Goal: Information Seeking & Learning: Compare options

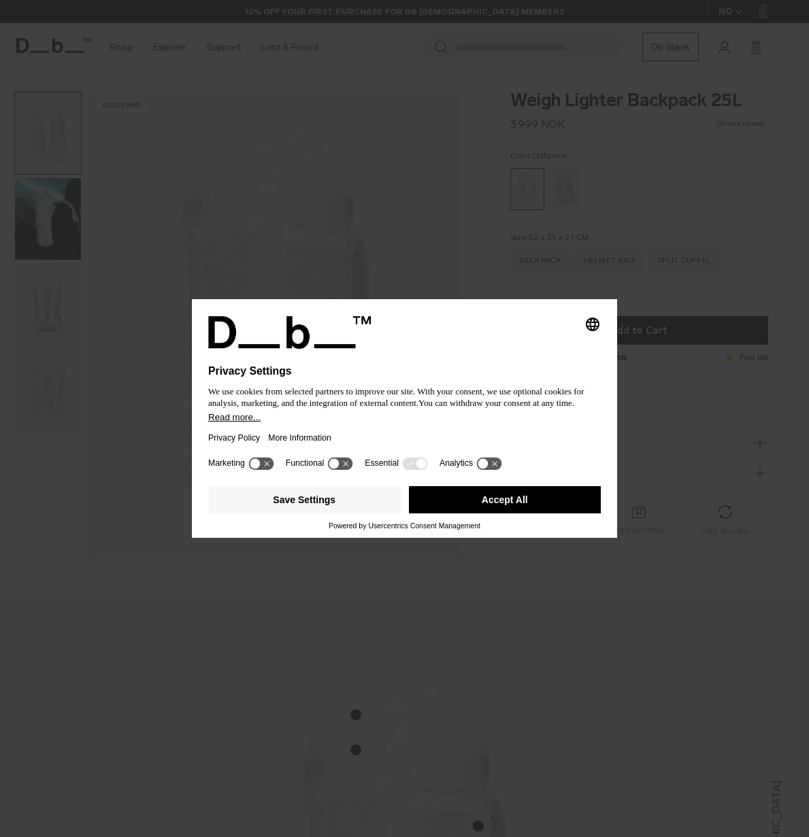
click at [453, 499] on button "Accept All" at bounding box center [505, 499] width 193 height 27
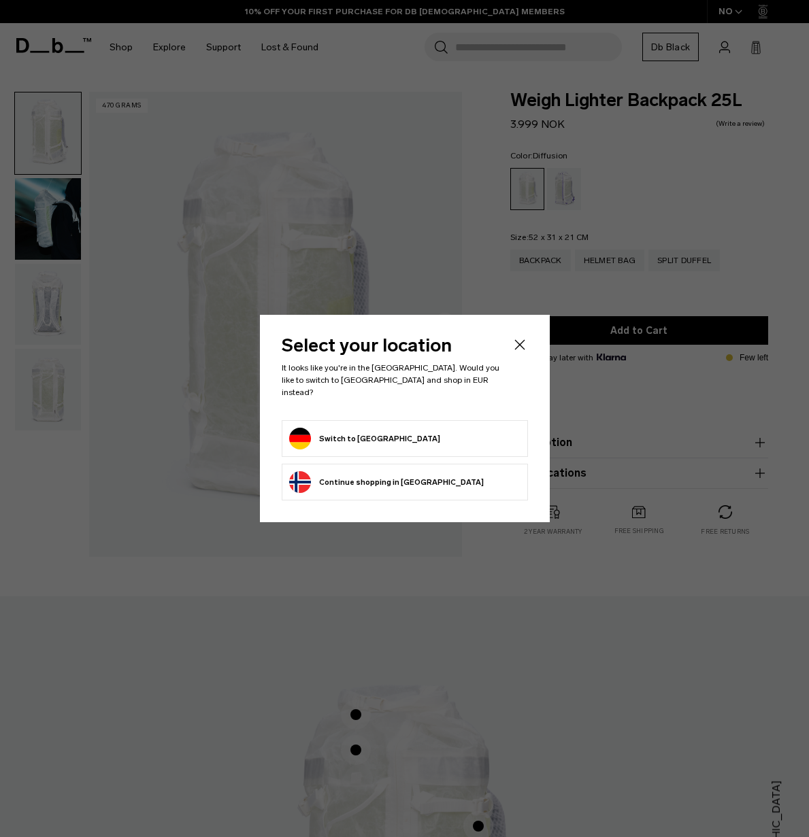
click at [525, 340] on div "Select your location It looks like you're in the Germany. Would you like to swi…" at bounding box center [405, 419] width 290 height 208
click at [521, 346] on icon "Close" at bounding box center [520, 345] width 16 height 16
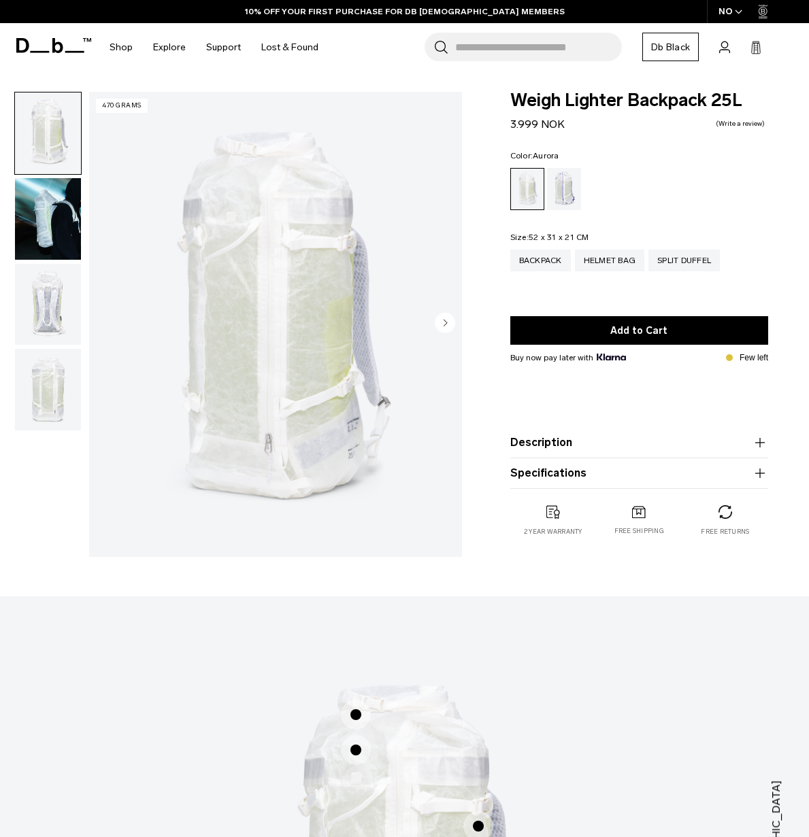
click at [567, 196] on div "Aurora" at bounding box center [564, 189] width 35 height 42
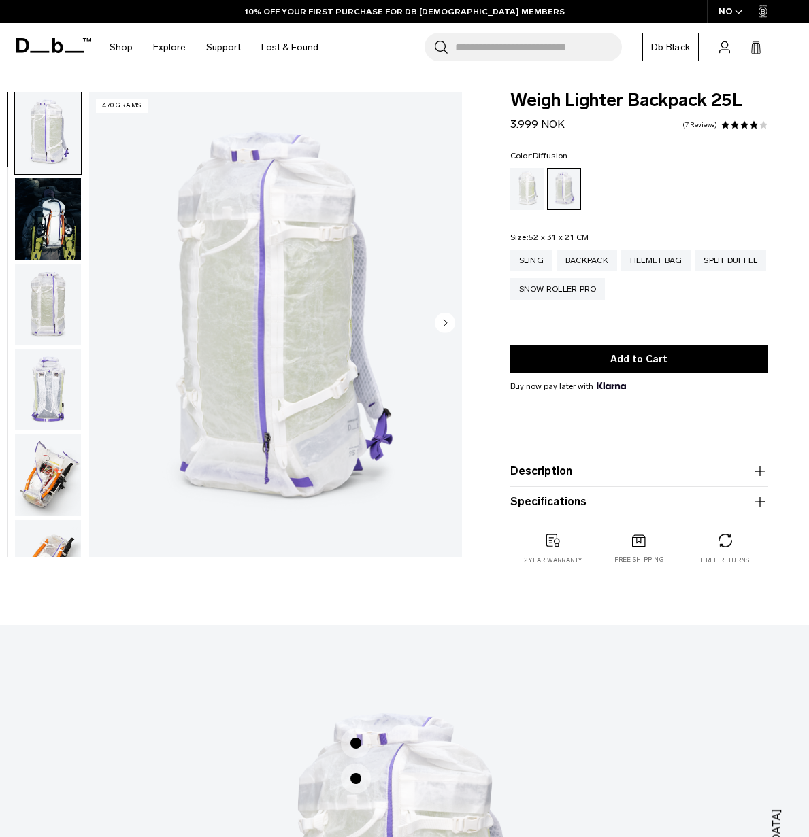
click at [530, 189] on div "Diffusion" at bounding box center [527, 189] width 35 height 42
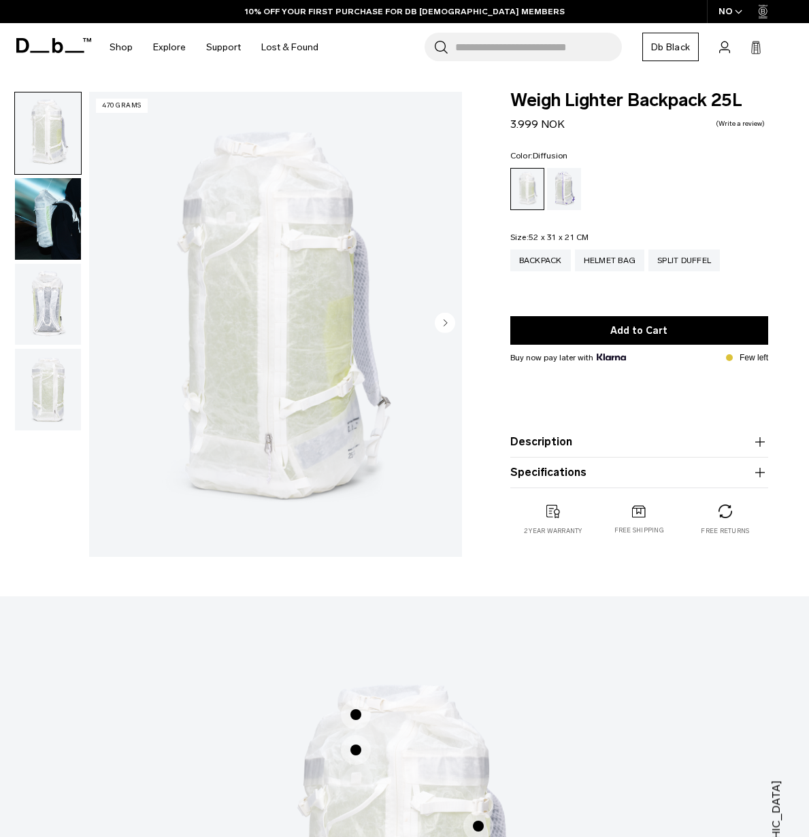
click at [44, 221] on img "button" at bounding box center [48, 219] width 66 height 82
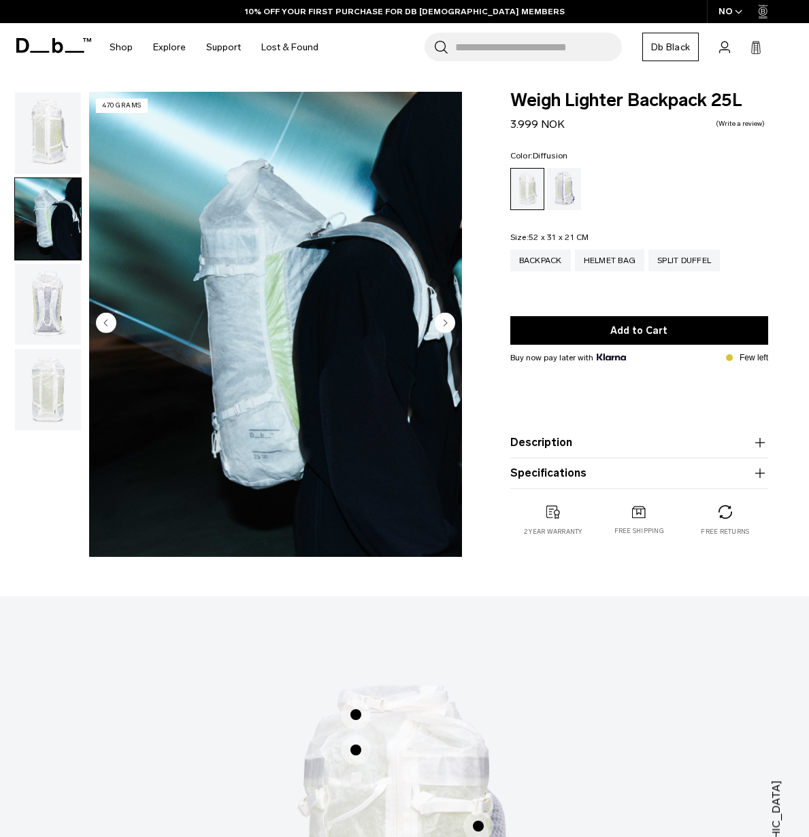
click at [47, 314] on img "button" at bounding box center [48, 305] width 66 height 82
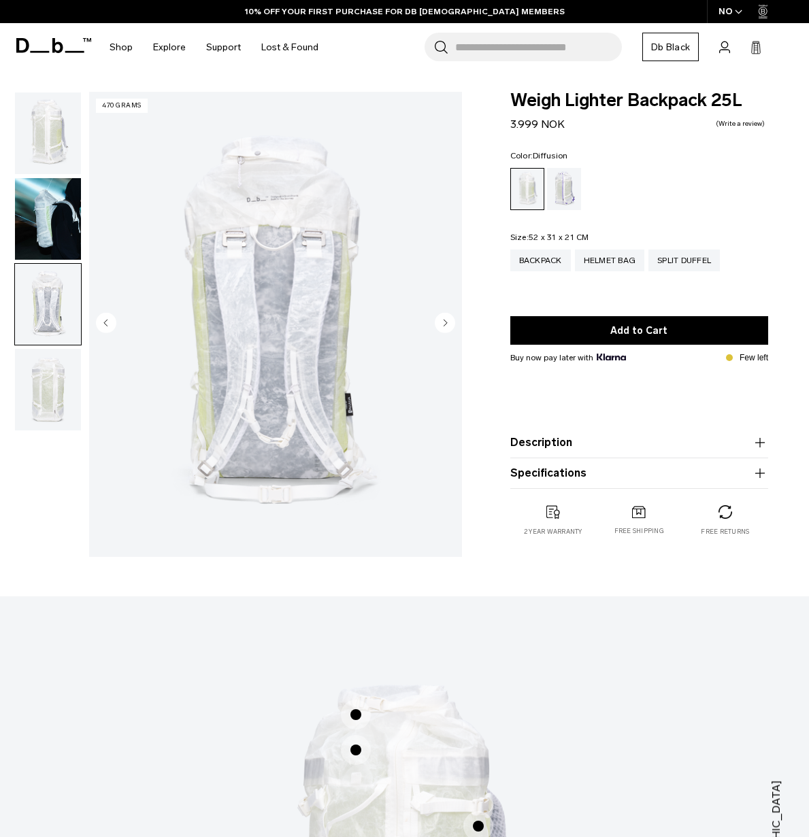
click at [54, 417] on img "button" at bounding box center [48, 390] width 66 height 82
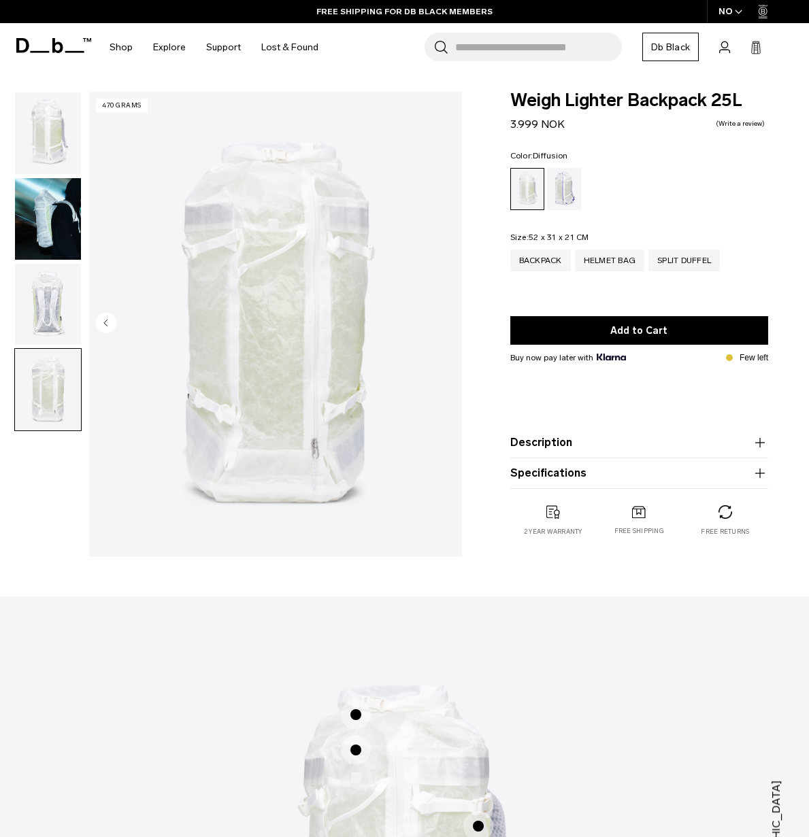
click at [101, 319] on circle "Previous slide" at bounding box center [106, 323] width 20 height 20
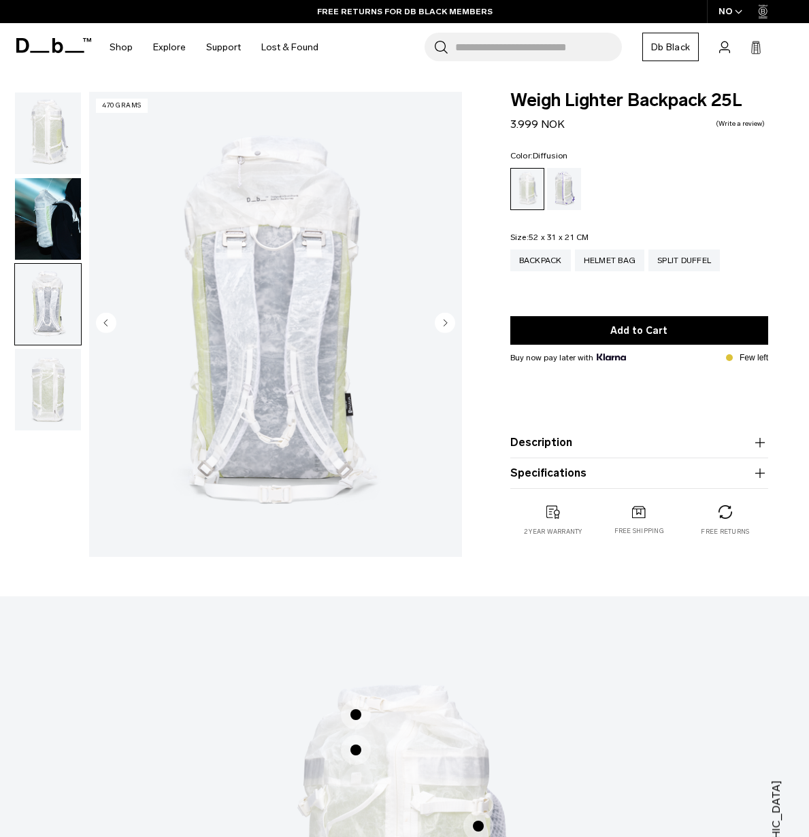
click at [102, 319] on circle "Previous slide" at bounding box center [106, 323] width 20 height 20
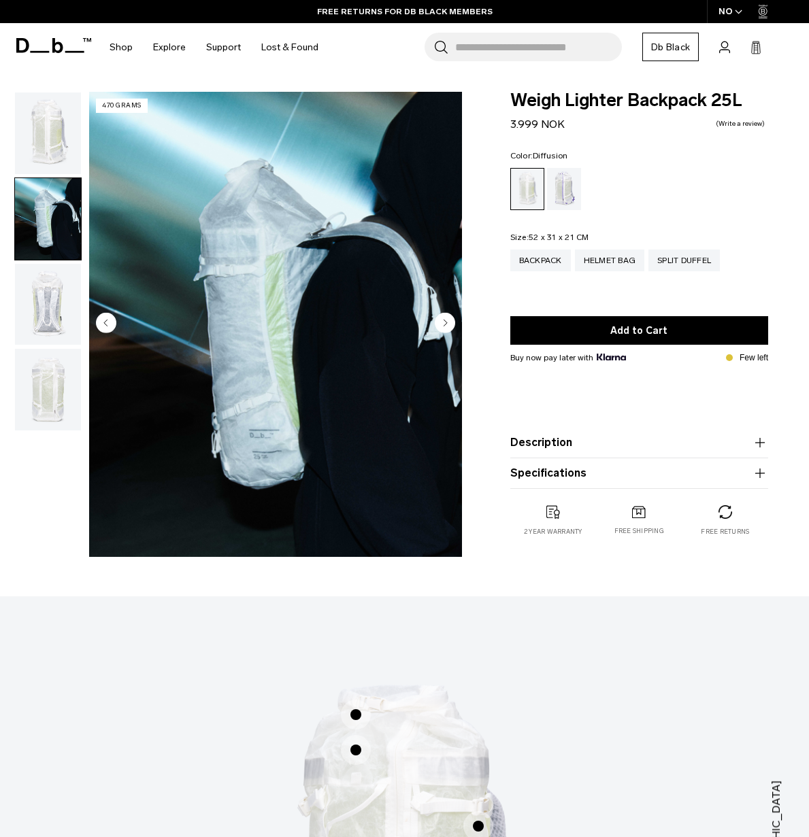
click at [102, 319] on circle "Previous slide" at bounding box center [106, 323] width 20 height 20
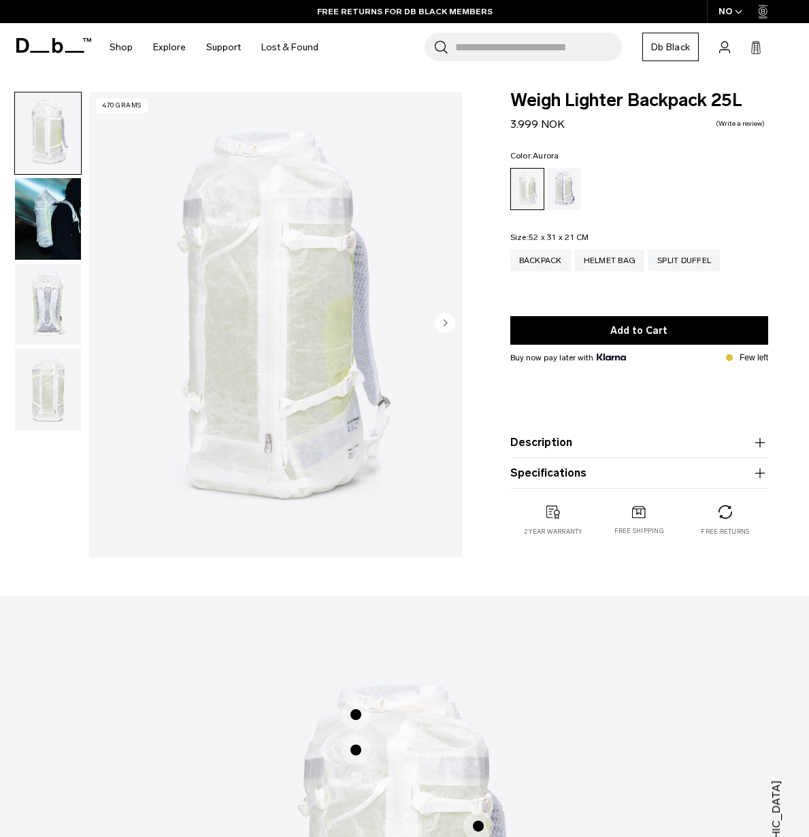
click at [561, 196] on div "Aurora" at bounding box center [564, 189] width 35 height 42
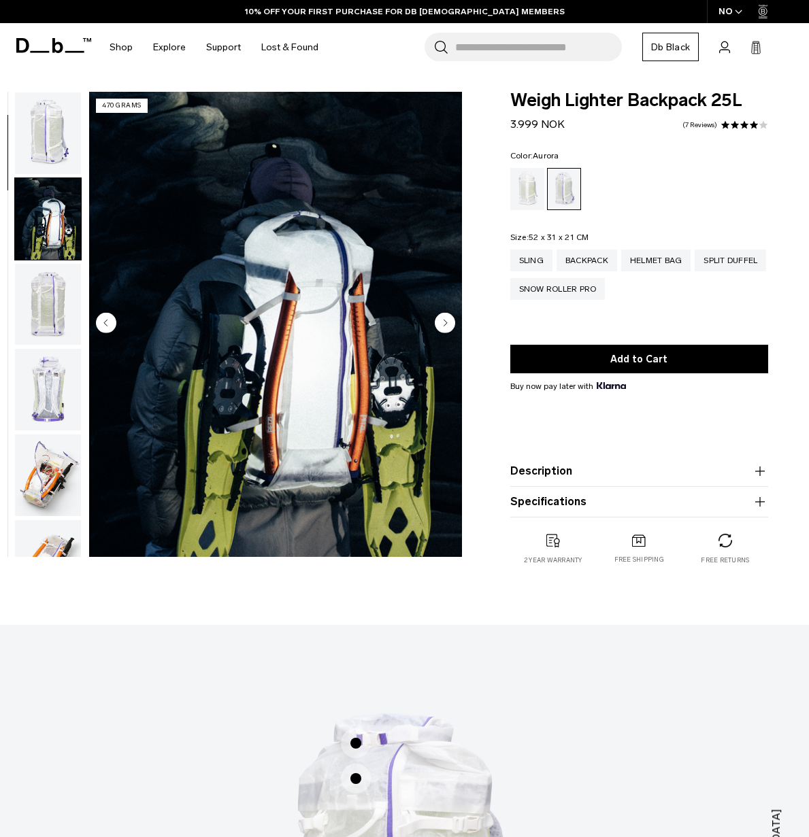
scroll to position [86, 0]
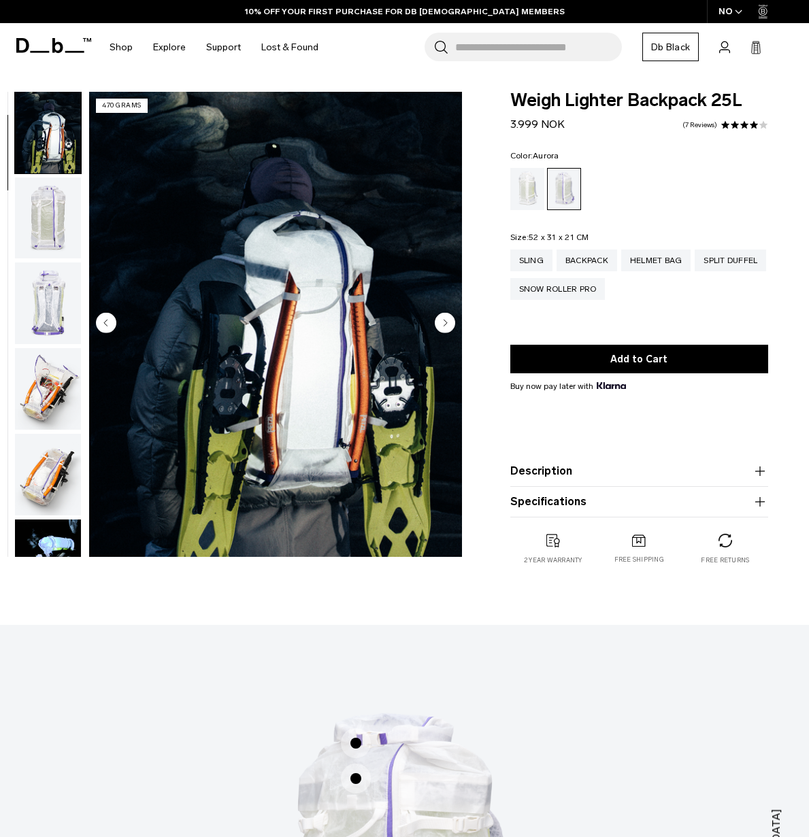
click at [439, 322] on circle "Next slide" at bounding box center [445, 323] width 20 height 20
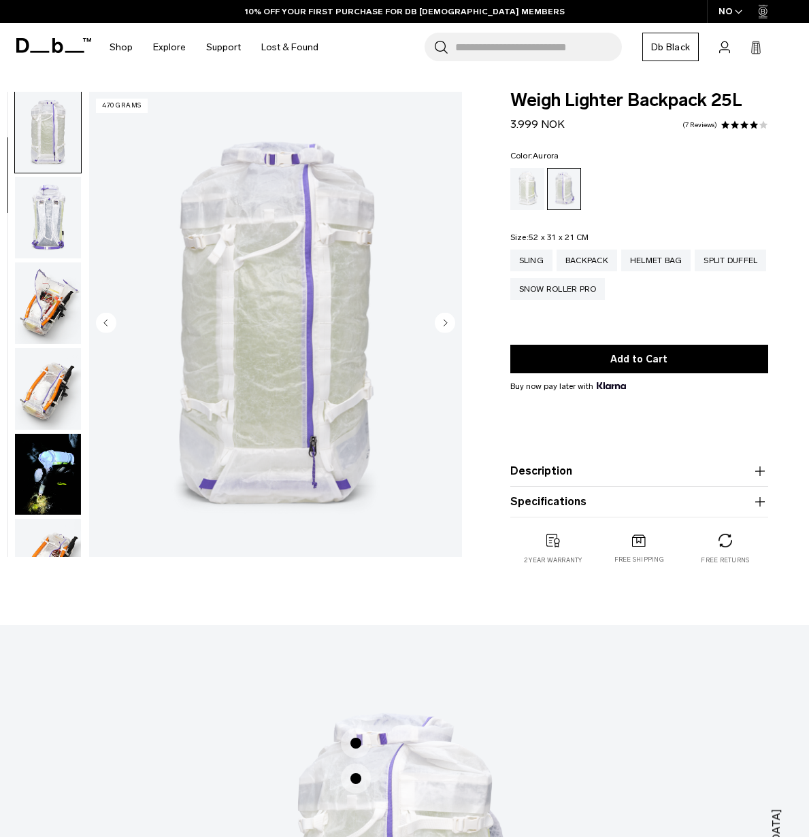
click at [439, 322] on circle "Next slide" at bounding box center [445, 323] width 20 height 20
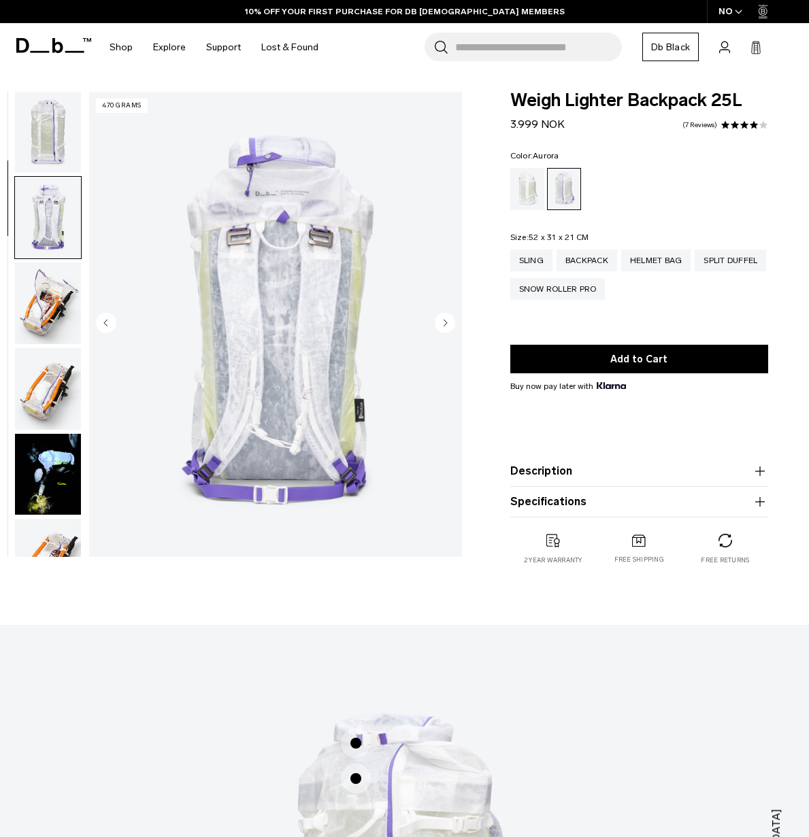
scroll to position [259, 0]
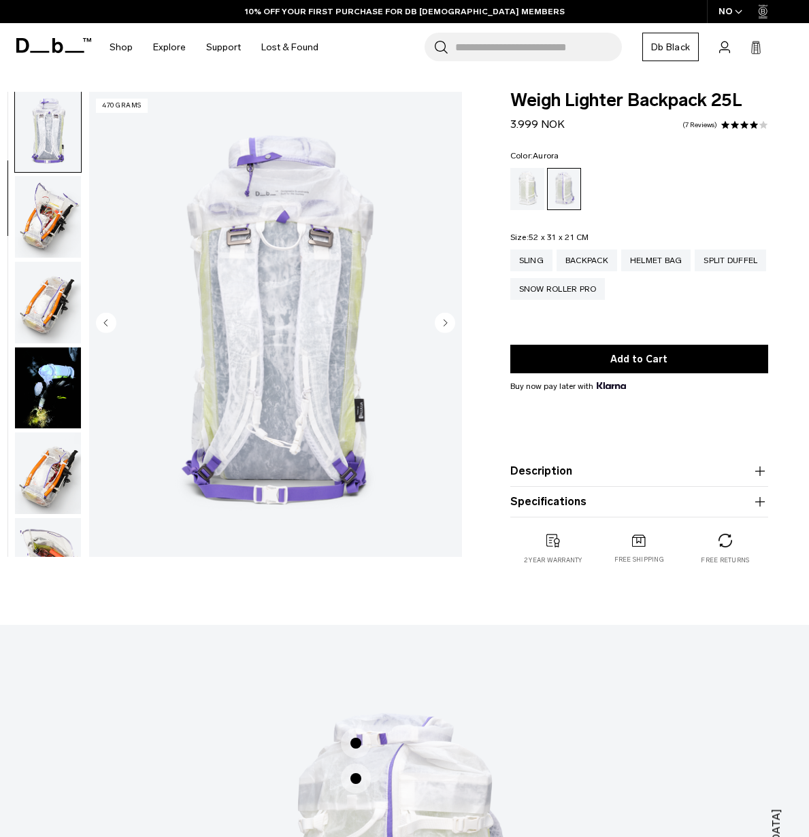
click at [439, 322] on circle "Next slide" at bounding box center [445, 323] width 20 height 20
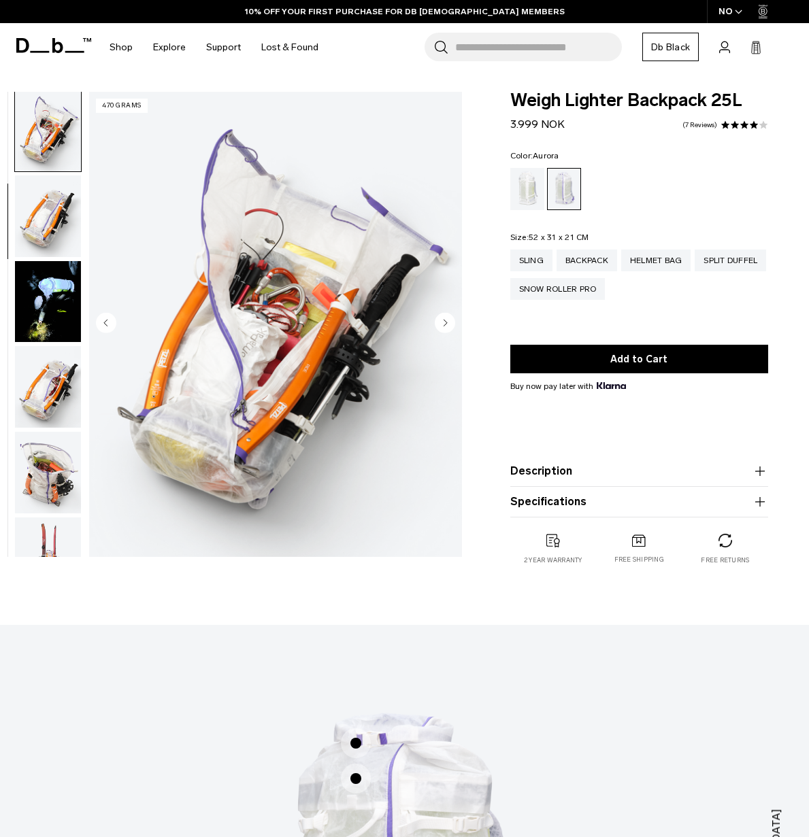
click at [439, 322] on circle "Next slide" at bounding box center [445, 323] width 20 height 20
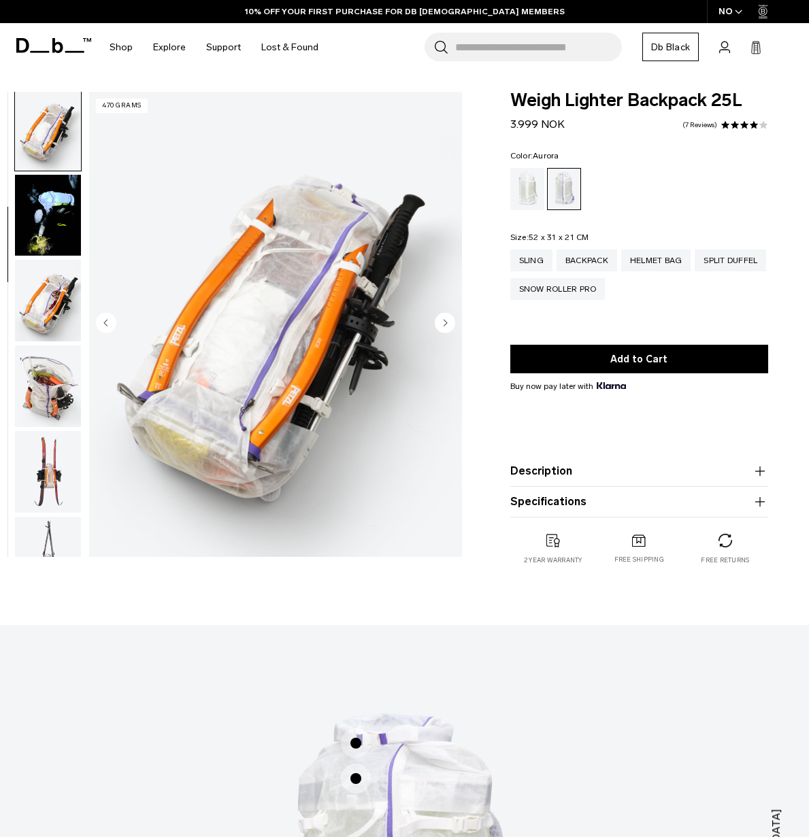
click at [439, 322] on circle "Next slide" at bounding box center [445, 323] width 20 height 20
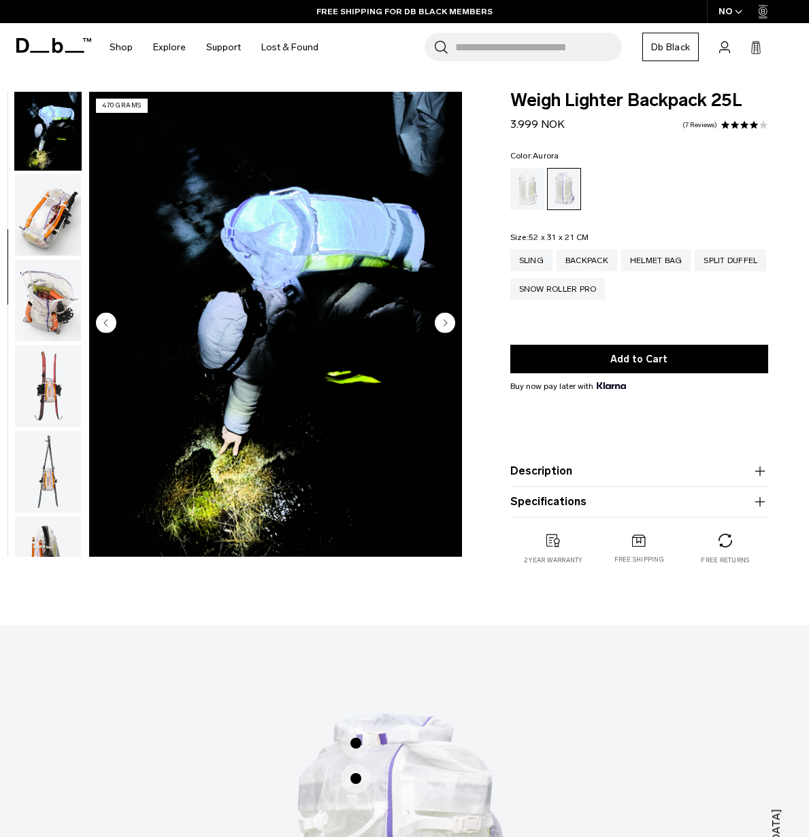
click at [439, 322] on circle "Next slide" at bounding box center [445, 323] width 20 height 20
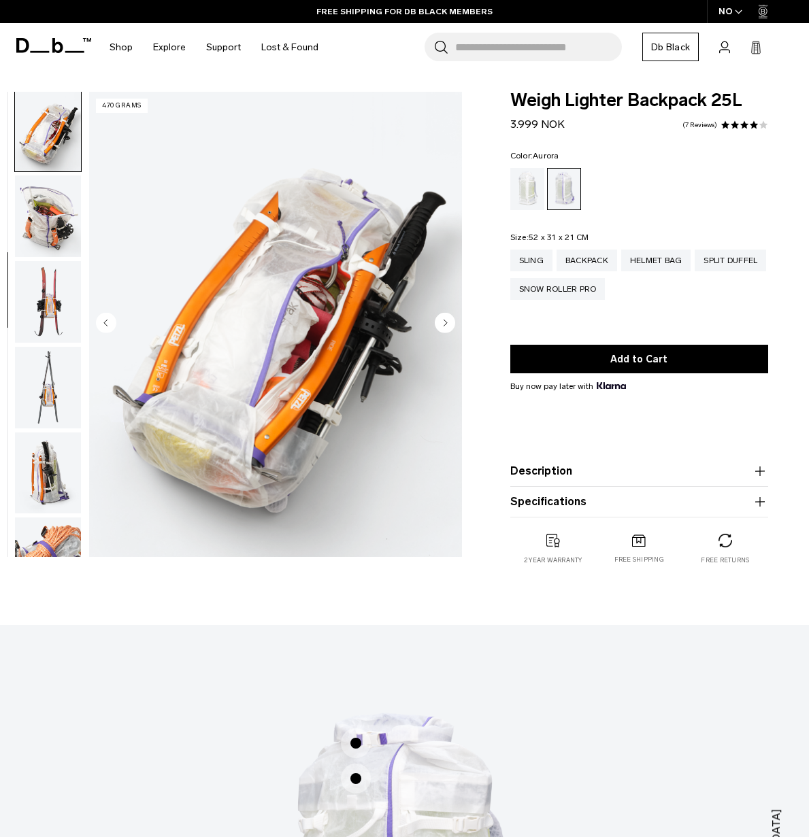
scroll to position [603, 0]
click at [605, 289] on div "Snow Roller Pro" at bounding box center [557, 289] width 95 height 22
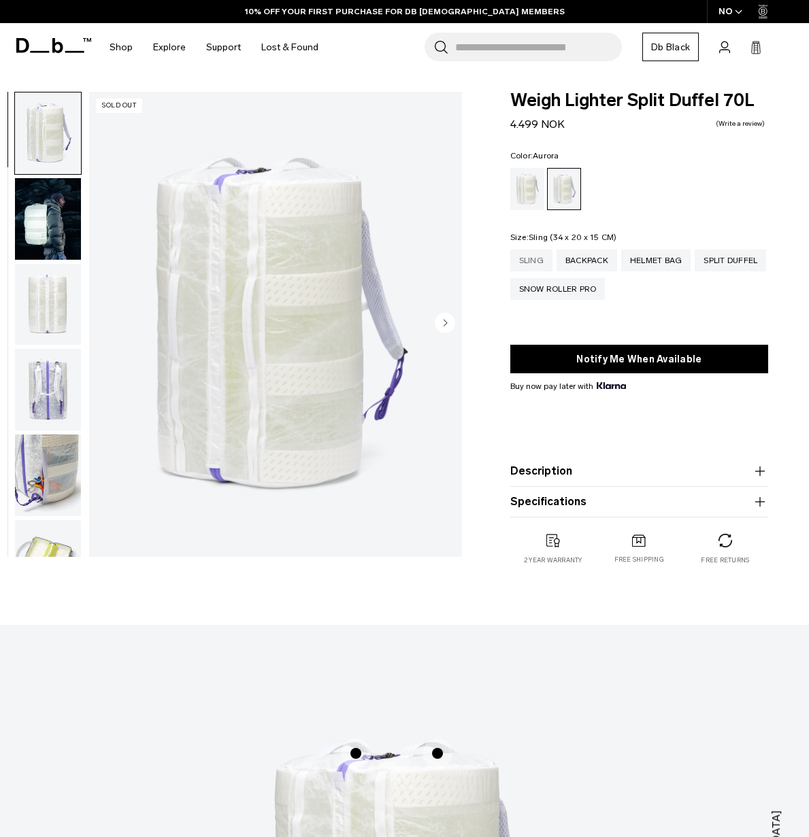
click at [529, 262] on div "Sling" at bounding box center [531, 261] width 42 height 22
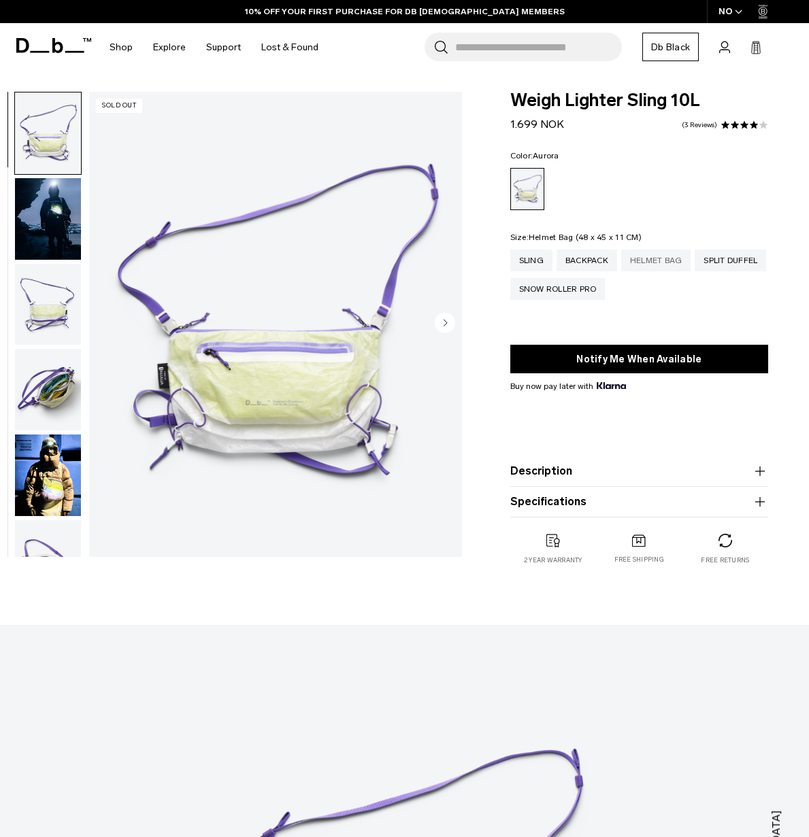
click at [666, 264] on div "Helmet Bag" at bounding box center [656, 261] width 70 height 22
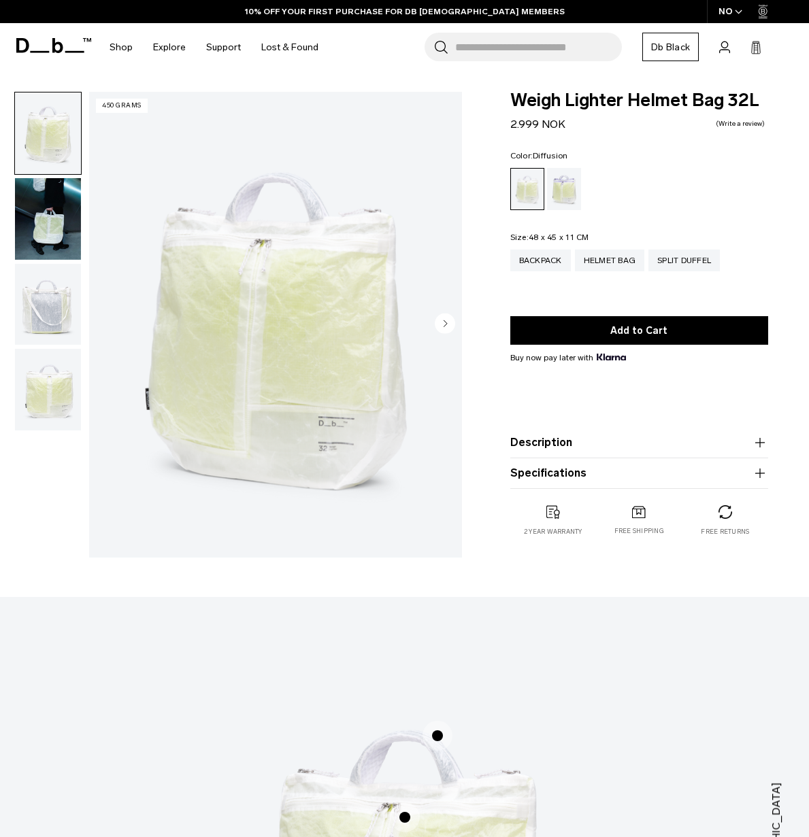
click at [51, 200] on img "button" at bounding box center [48, 219] width 66 height 82
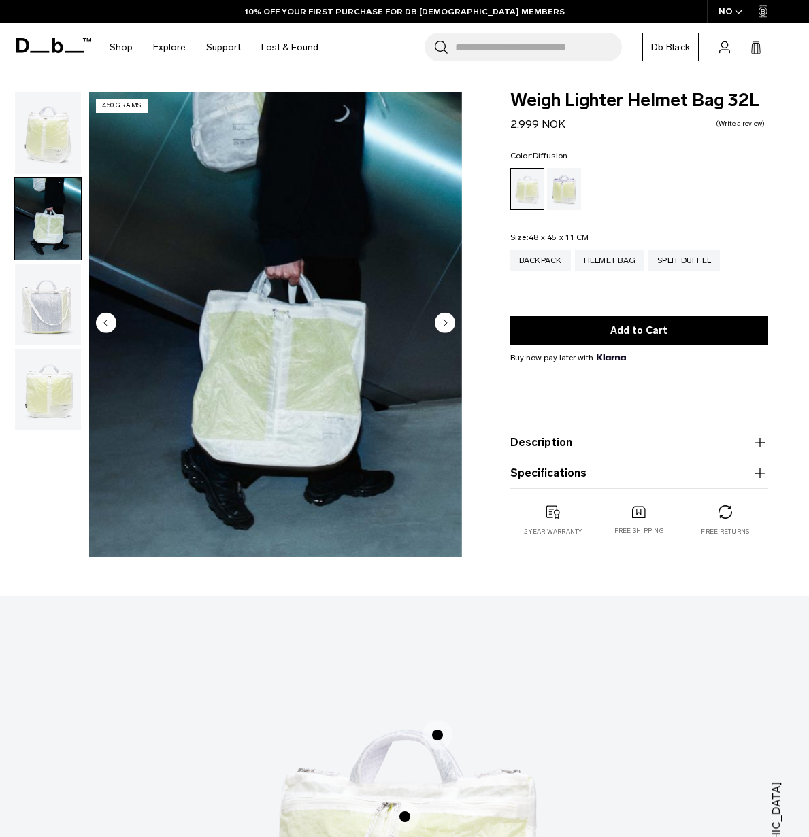
click at [33, 317] on img "button" at bounding box center [48, 305] width 66 height 82
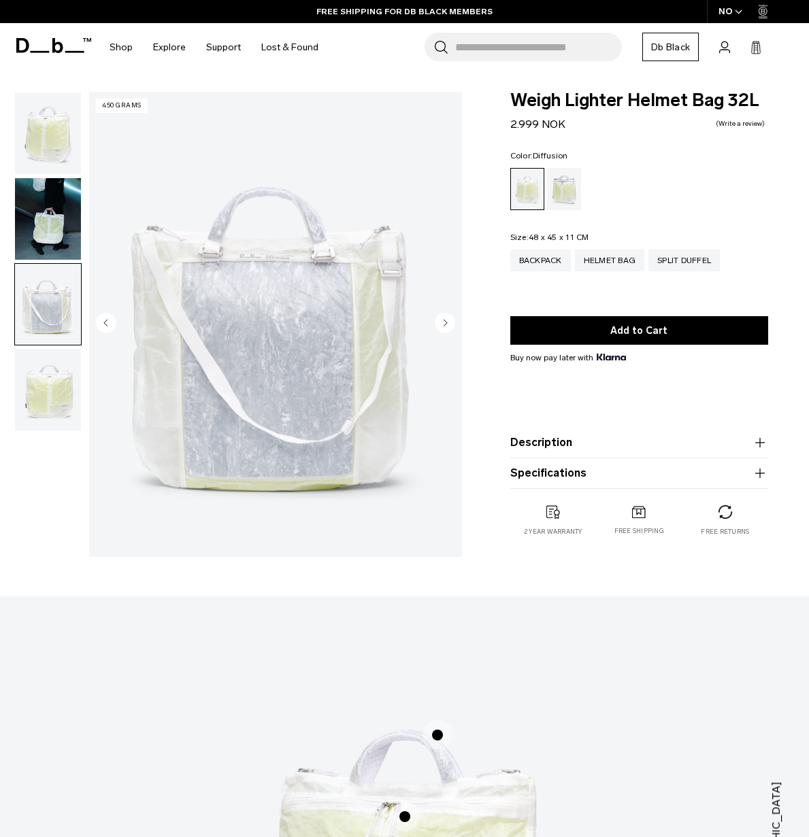
click at [42, 386] on img "button" at bounding box center [48, 390] width 66 height 82
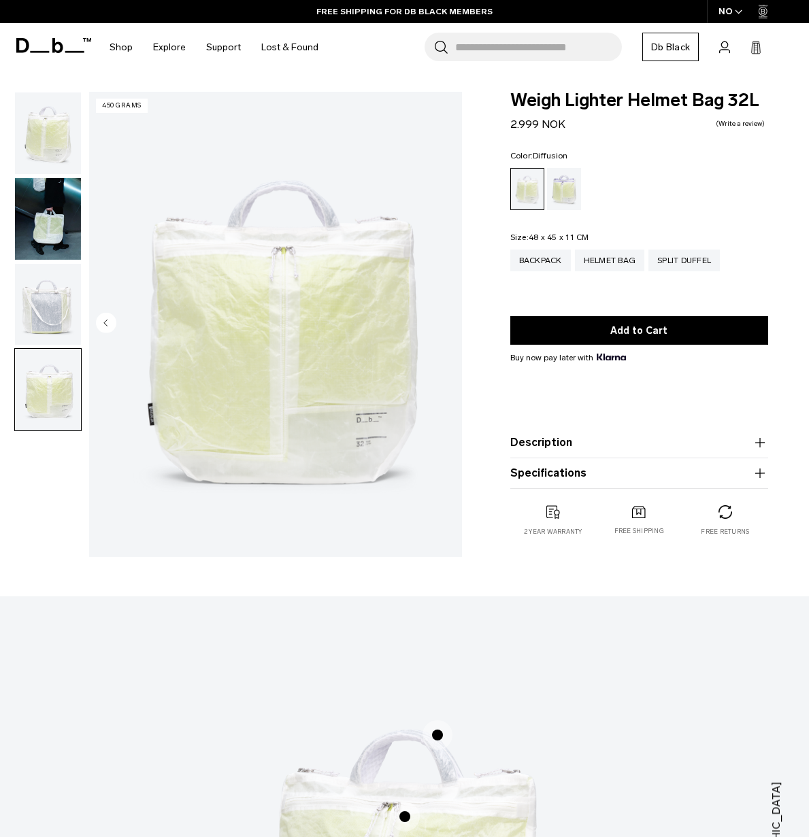
click at [68, 308] on img "button" at bounding box center [48, 305] width 66 height 82
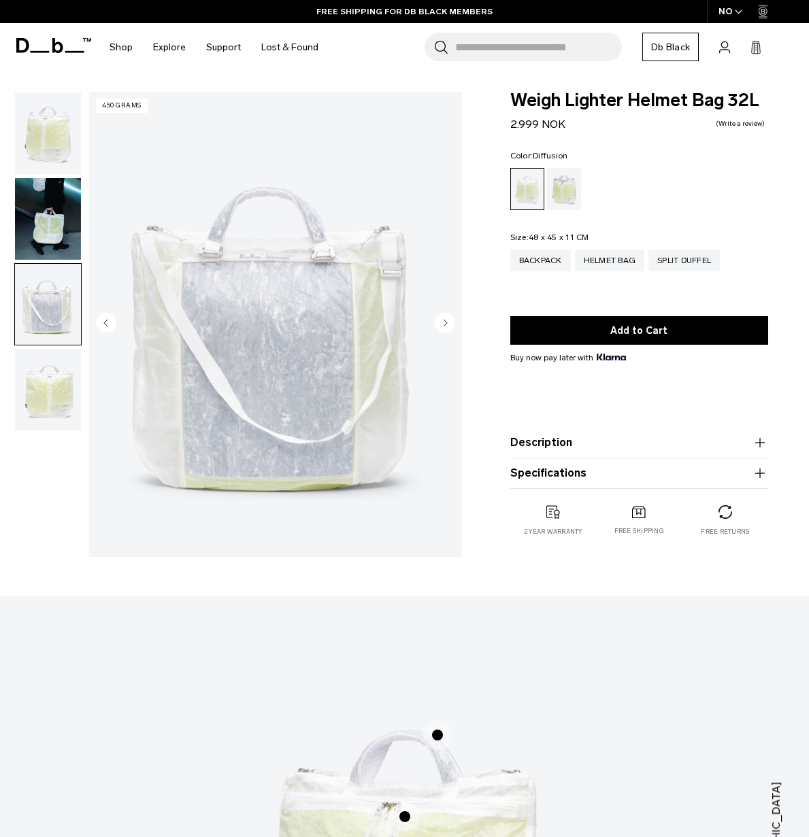
click at [65, 241] on img "button" at bounding box center [48, 219] width 66 height 82
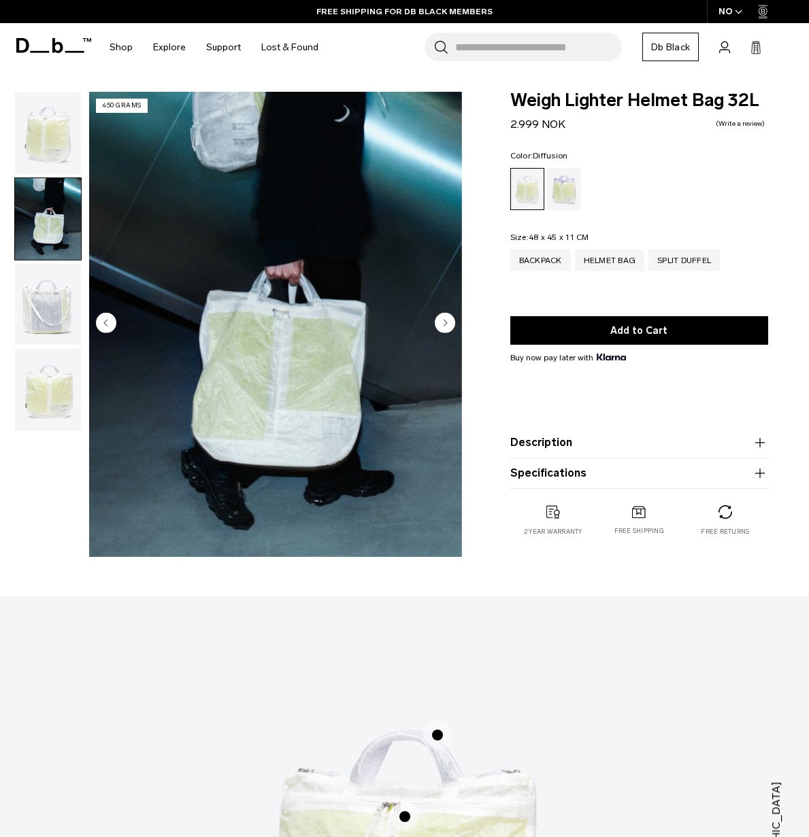
click at [442, 329] on circle "Next slide" at bounding box center [445, 323] width 20 height 20
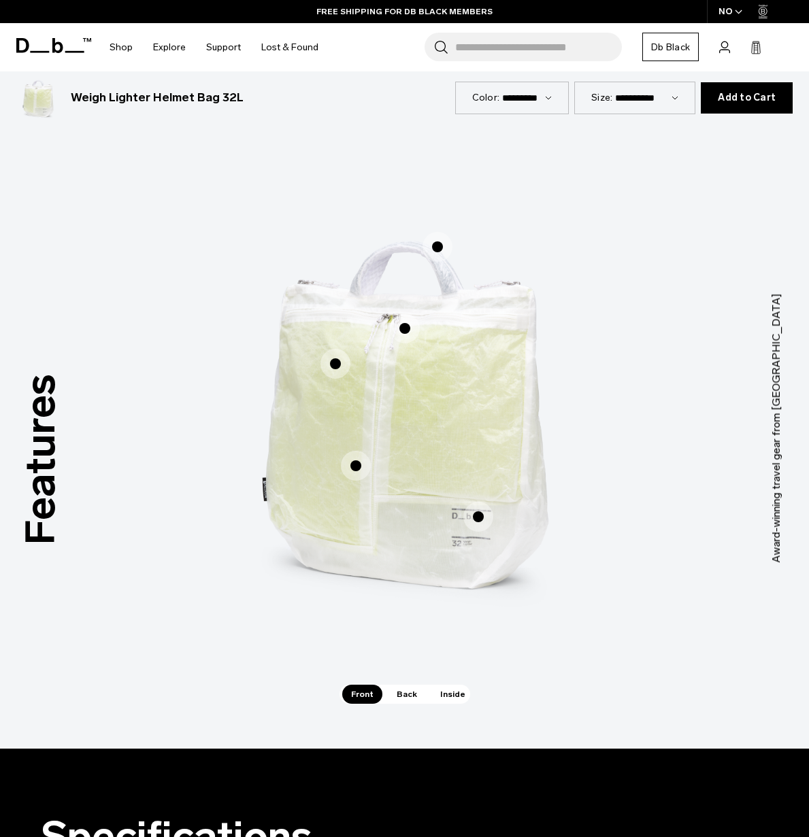
scroll to position [498, 0]
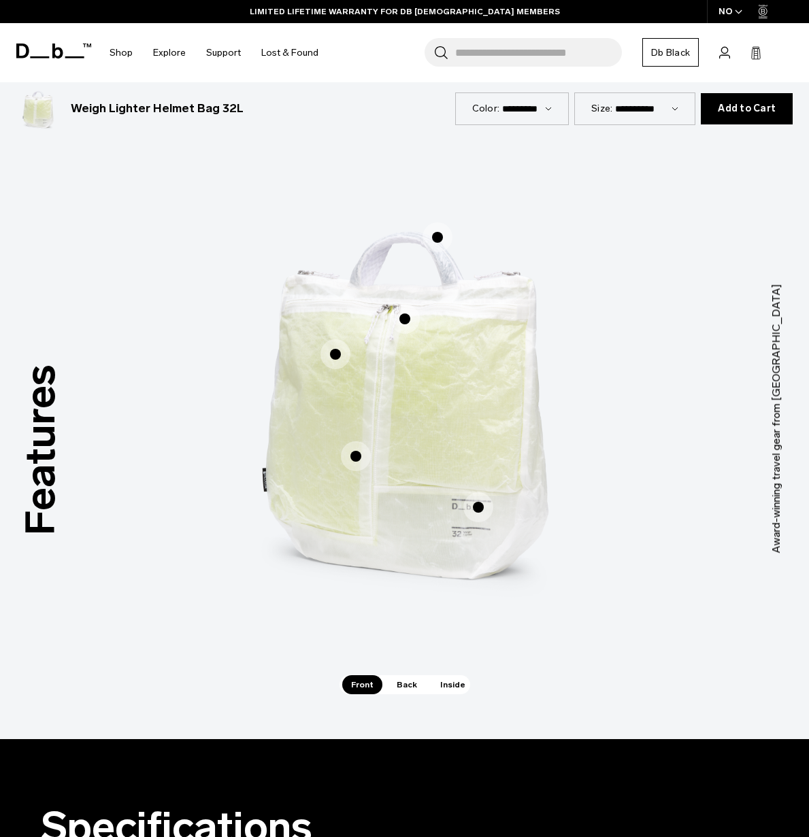
click at [367, 460] on span "1 / 3" at bounding box center [356, 457] width 30 height 30
click at [483, 512] on span "1 / 3" at bounding box center [478, 508] width 30 height 30
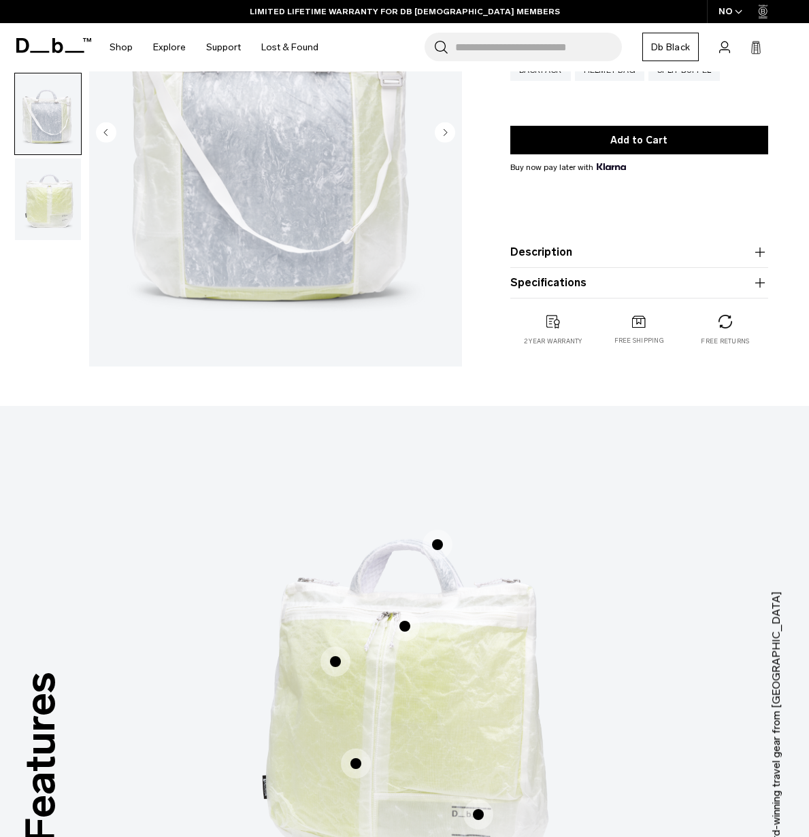
scroll to position [0, 0]
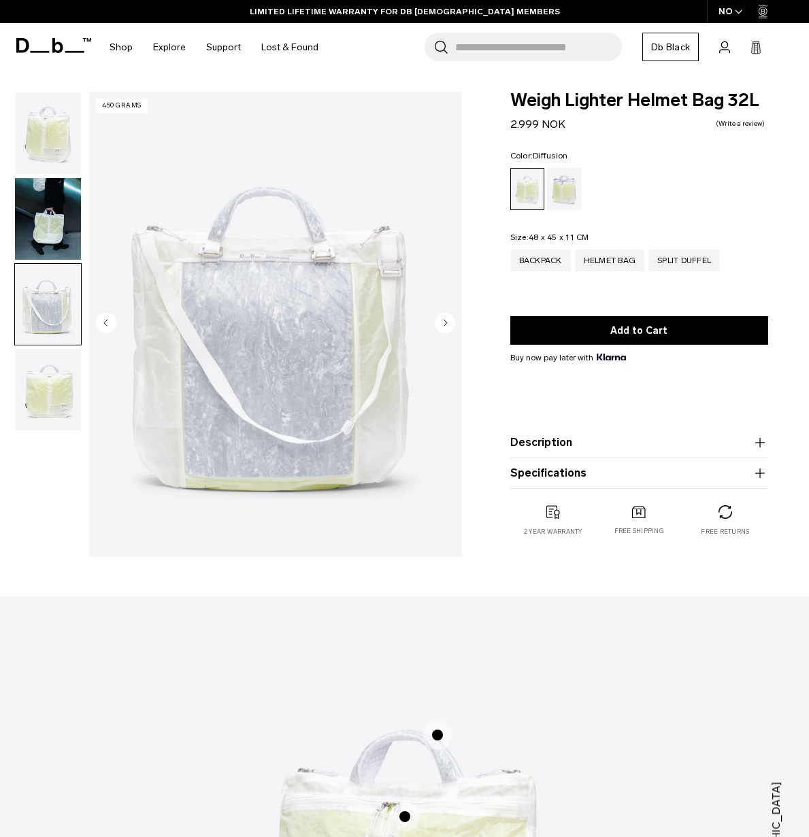
click at [736, 14] on icon "button" at bounding box center [738, 12] width 7 height 5
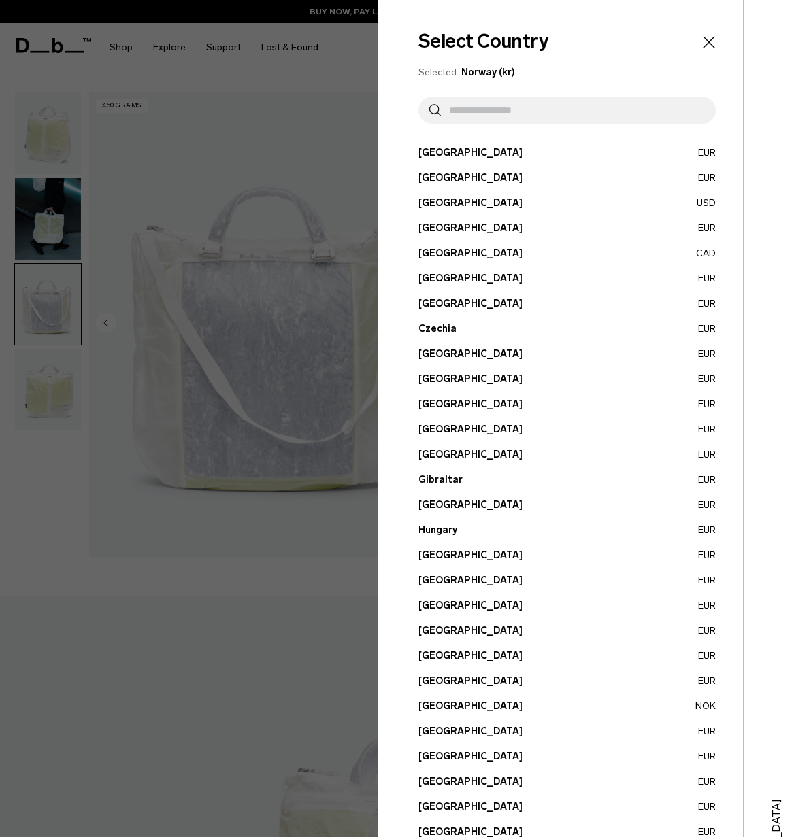
click at [538, 119] on input "text" at bounding box center [573, 110] width 264 height 27
click at [451, 458] on button "Germany EUR" at bounding box center [566, 455] width 297 height 14
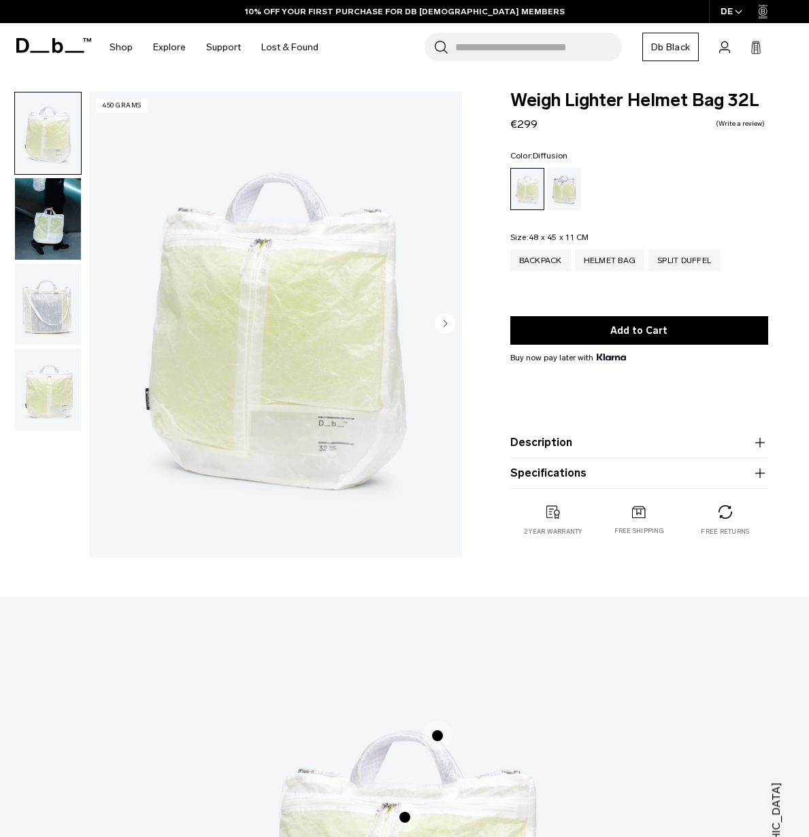
click at [46, 232] on img "button" at bounding box center [48, 219] width 66 height 82
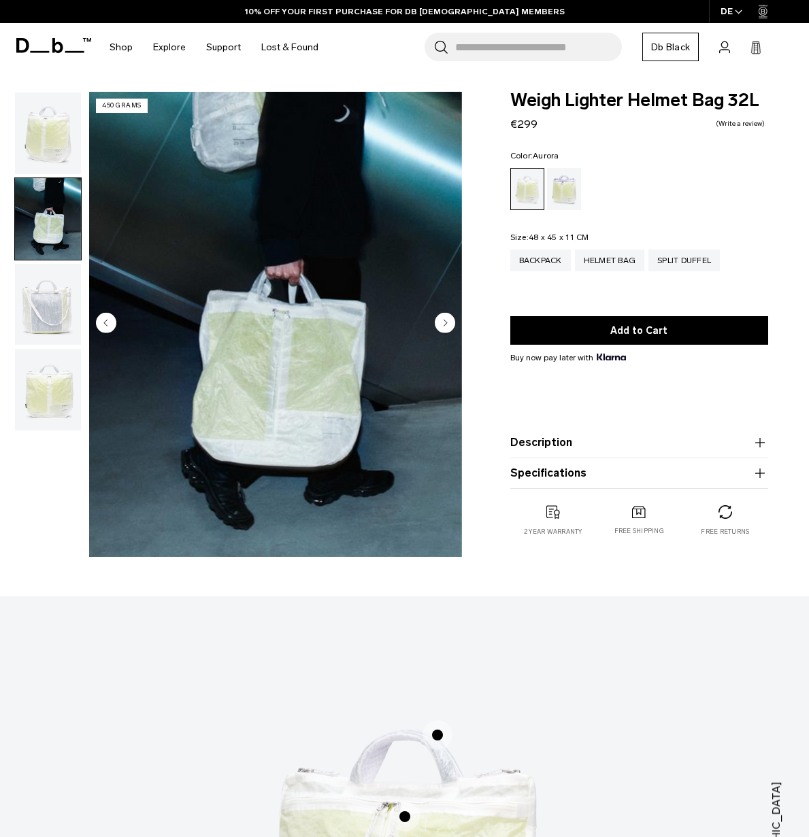
click at [559, 193] on div "Aurora" at bounding box center [564, 189] width 35 height 42
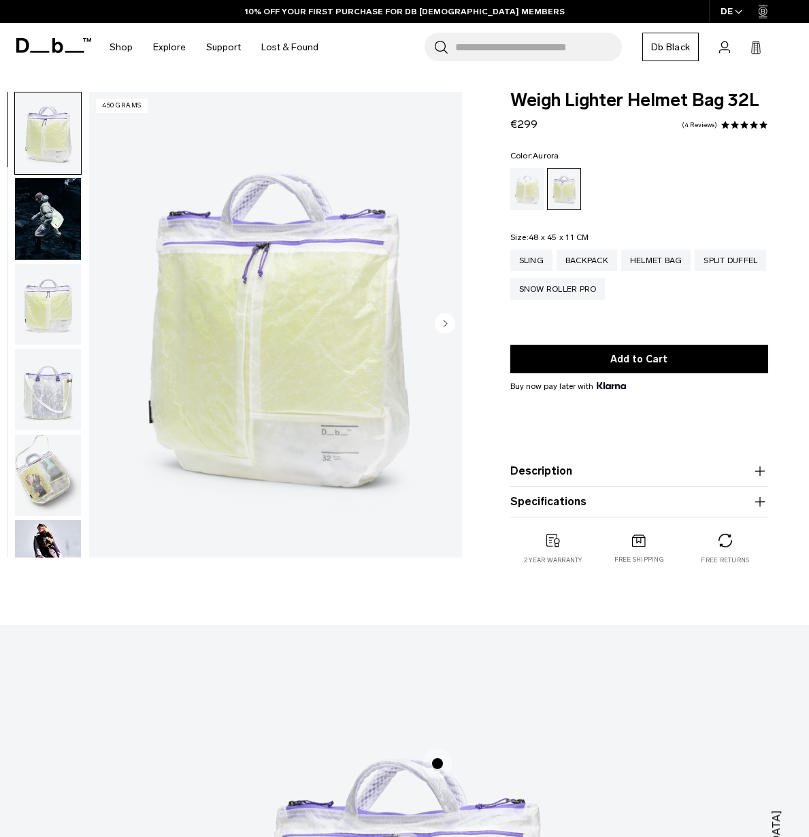
click at [527, 195] on div "Diffusion" at bounding box center [527, 189] width 35 height 42
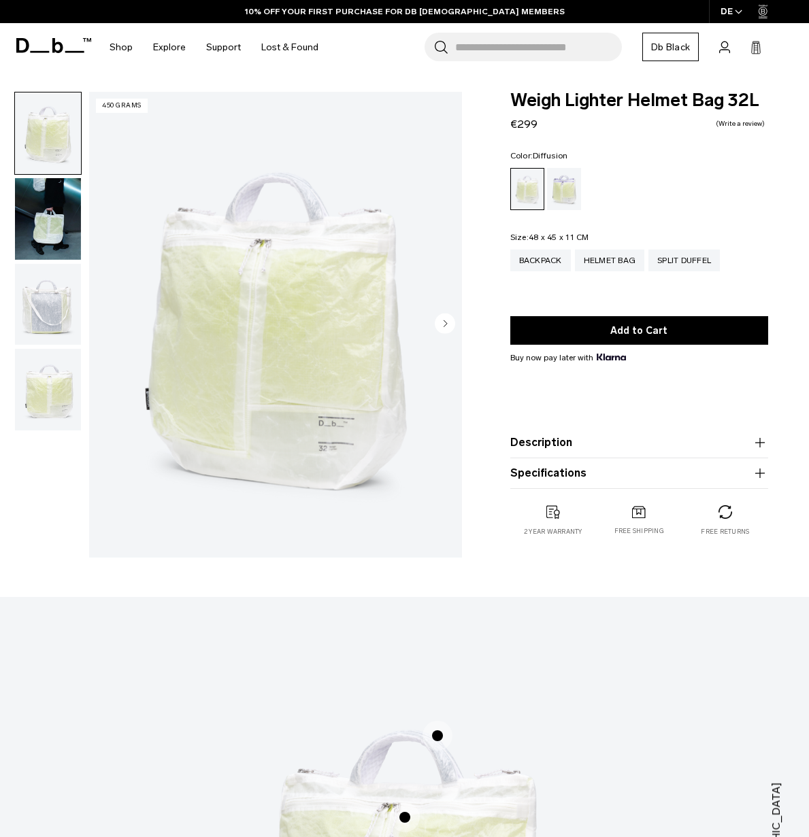
click at [59, 278] on img "button" at bounding box center [48, 305] width 66 height 82
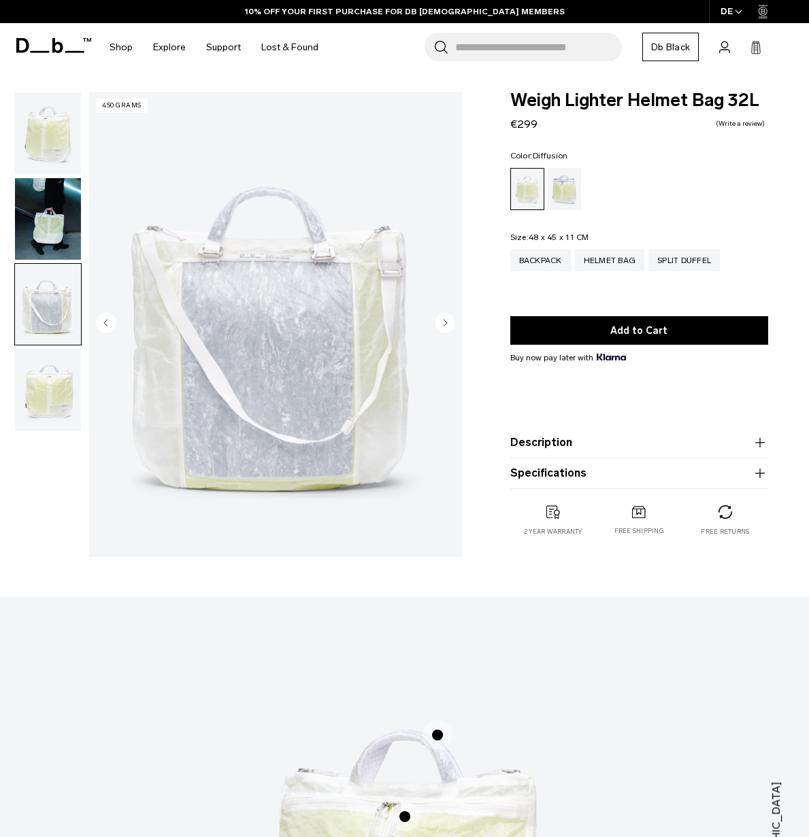
click at [52, 216] on img "button" at bounding box center [48, 219] width 66 height 82
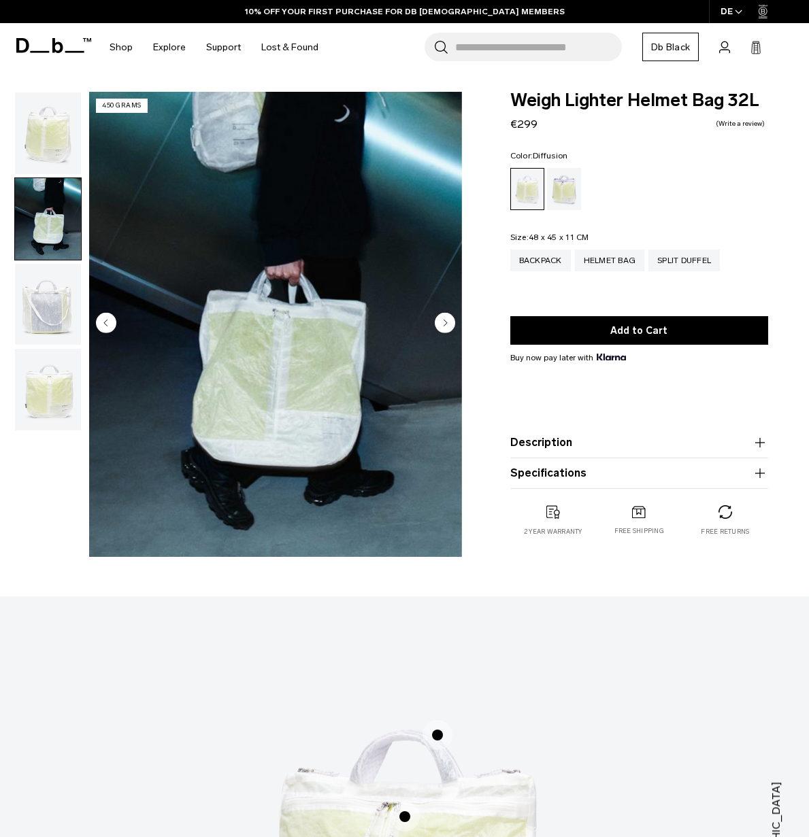
click at [37, 294] on img "button" at bounding box center [48, 305] width 66 height 82
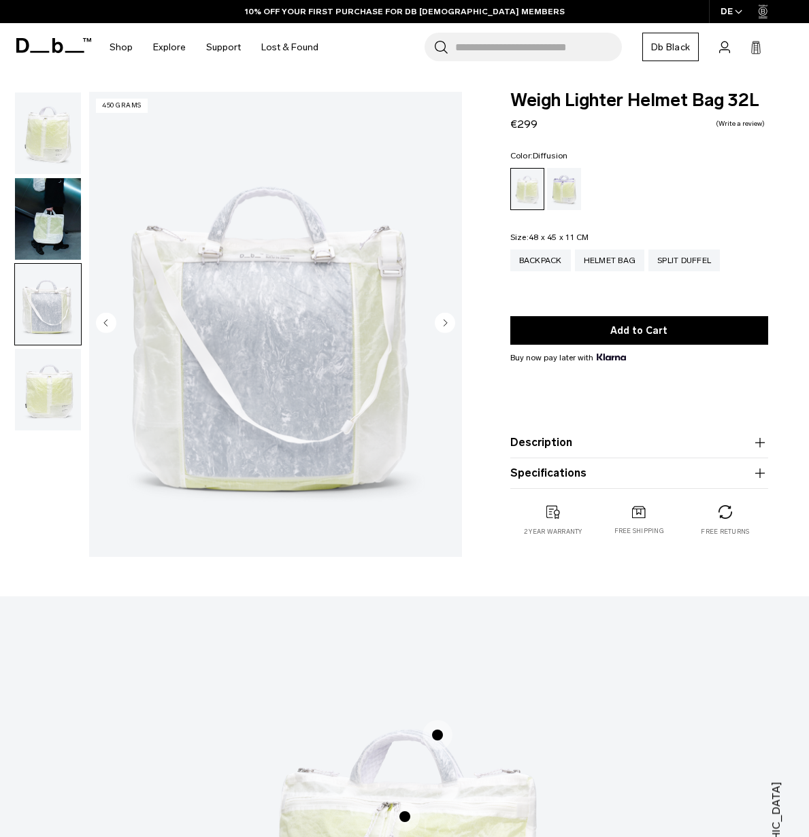
click at [46, 401] on img "button" at bounding box center [48, 390] width 66 height 82
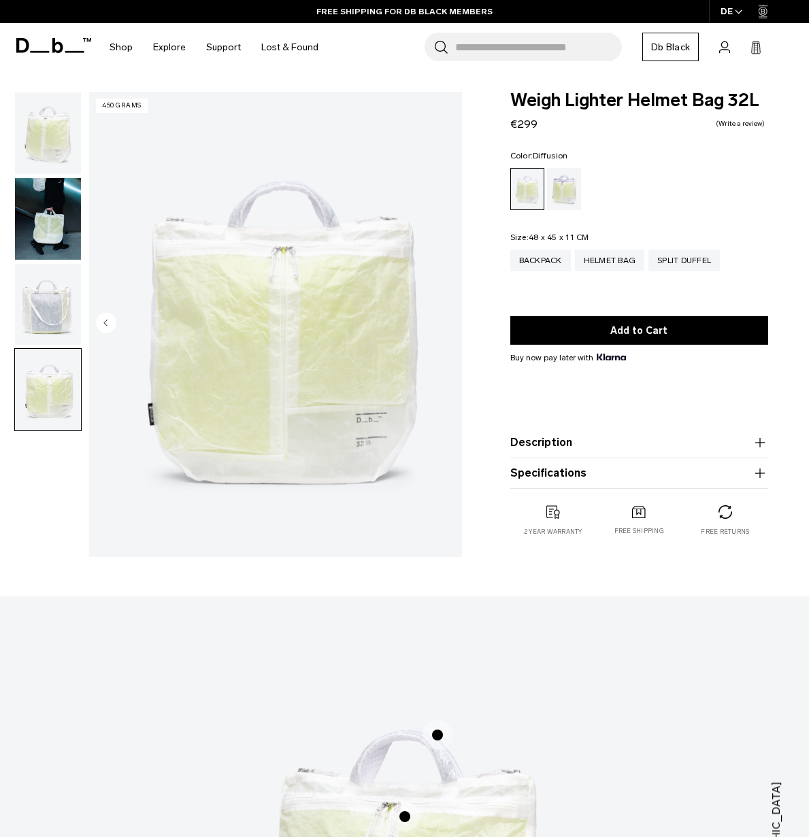
click at [49, 318] on img "button" at bounding box center [48, 305] width 66 height 82
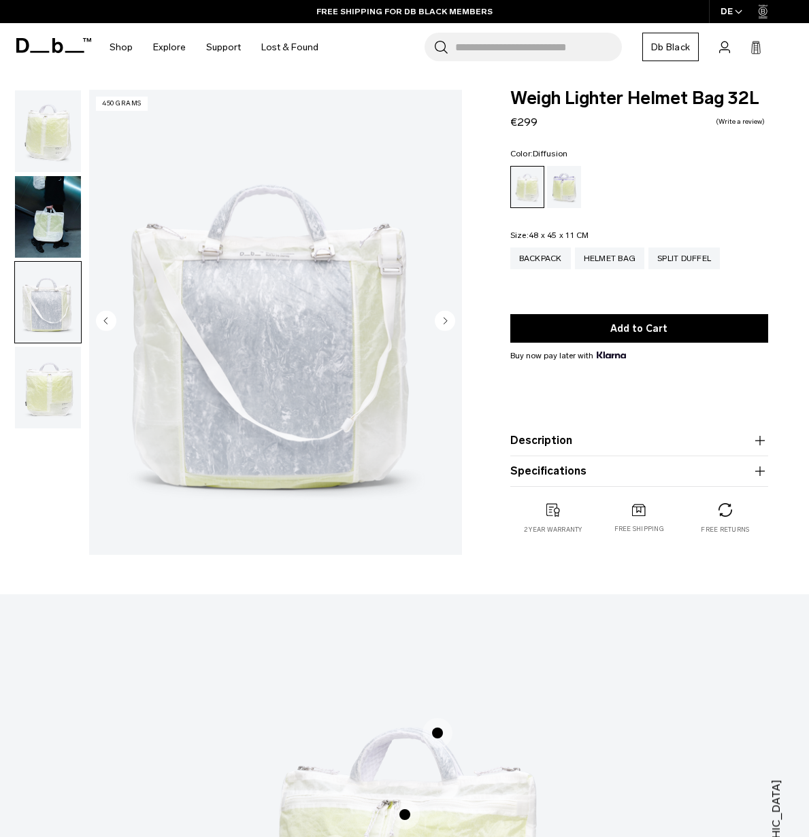
scroll to position [351, 0]
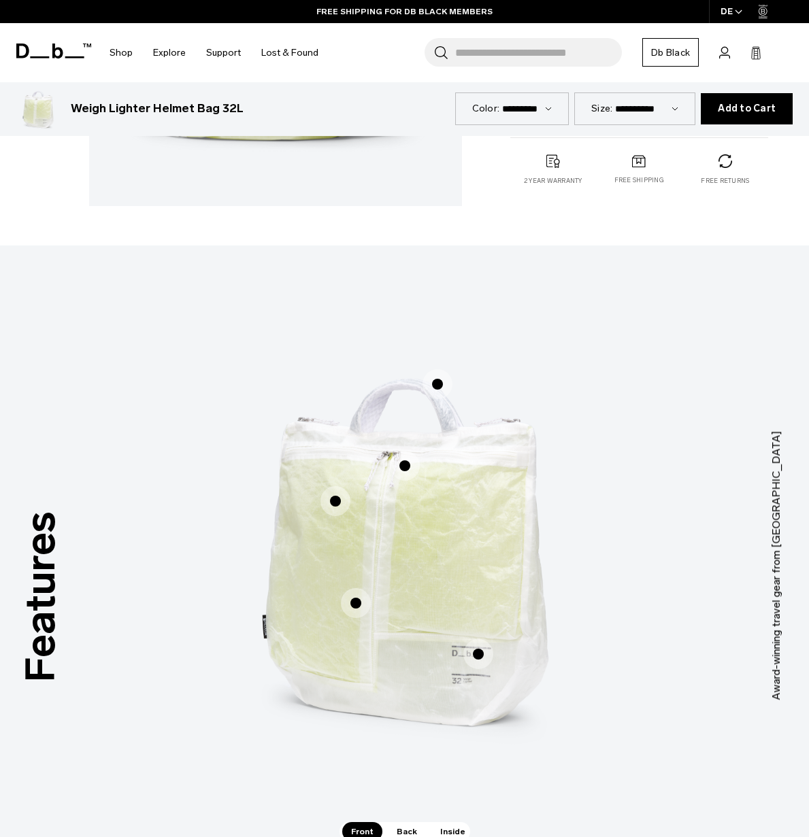
click at [428, 385] on span "1 / 3" at bounding box center [437, 384] width 30 height 30
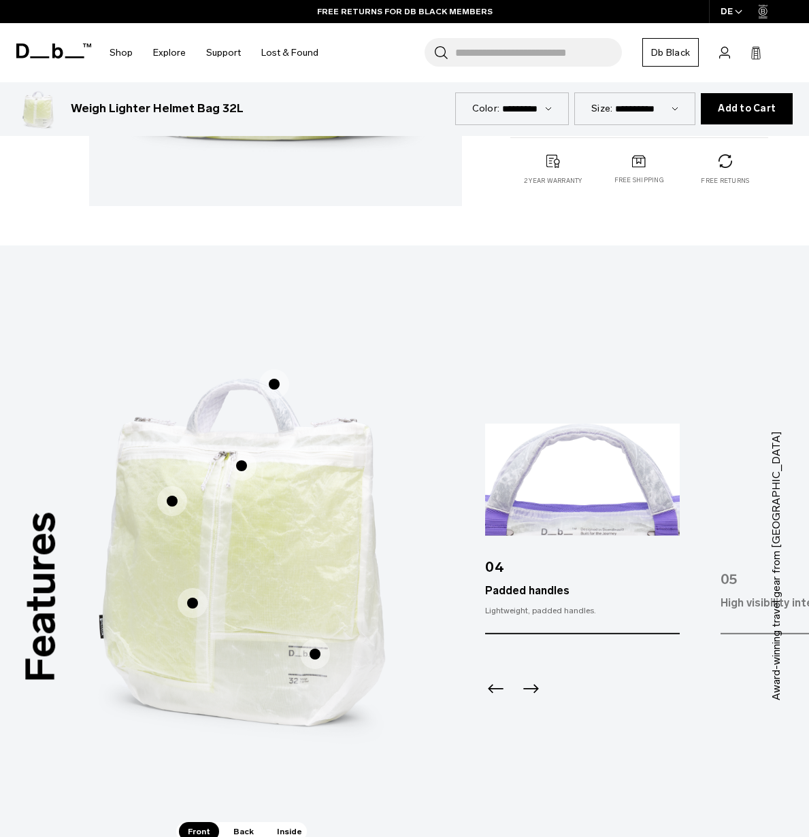
click at [172, 502] on span "1 / 3" at bounding box center [172, 501] width 30 height 30
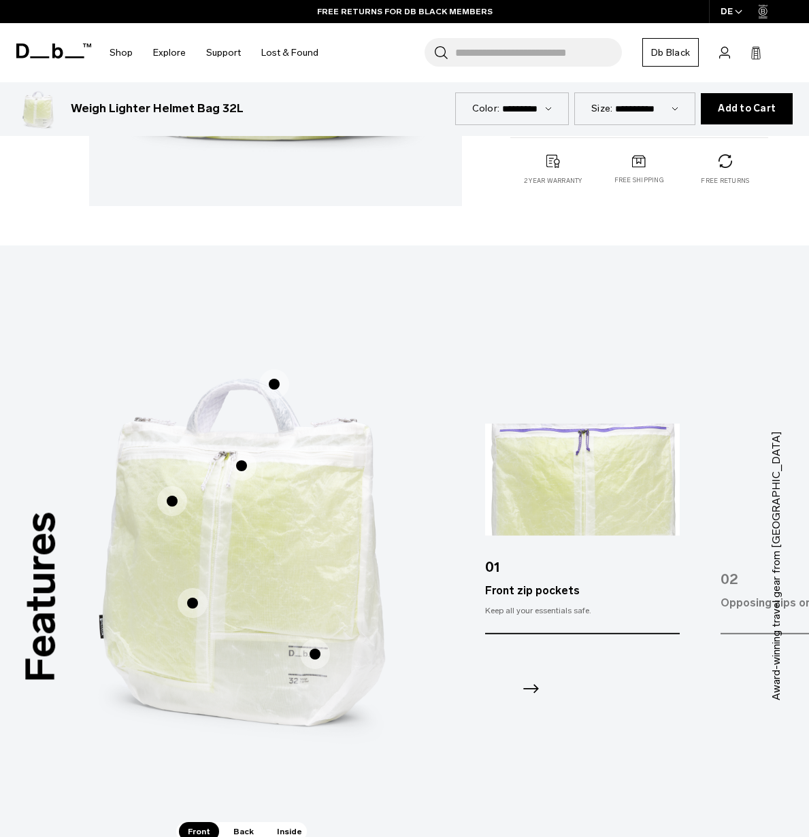
click at [196, 605] on span "1 / 3" at bounding box center [193, 603] width 30 height 30
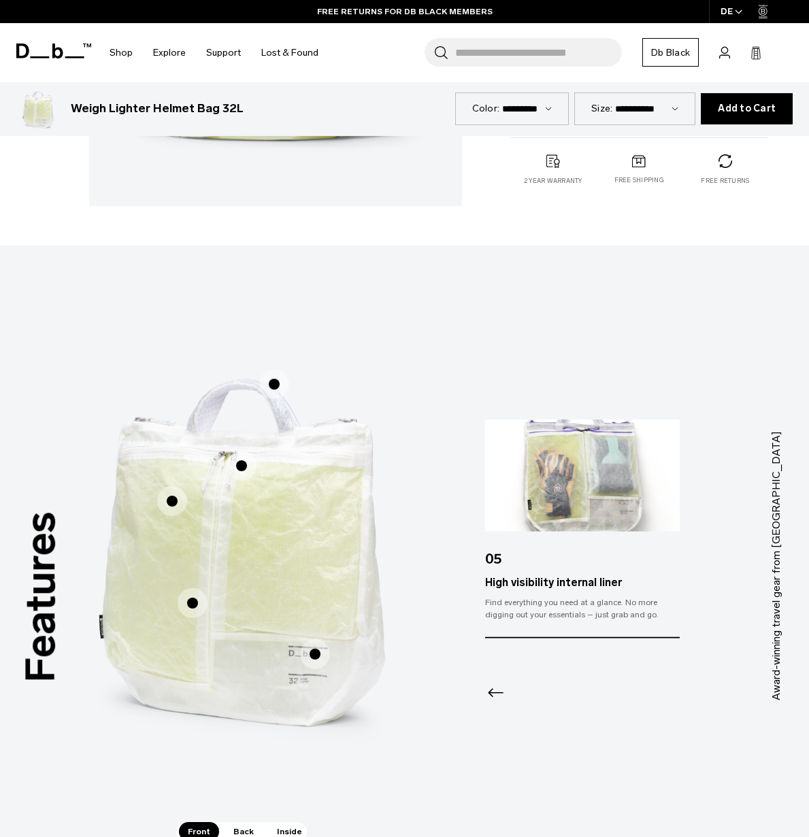
click at [314, 657] on span "1 / 3" at bounding box center [315, 655] width 30 height 30
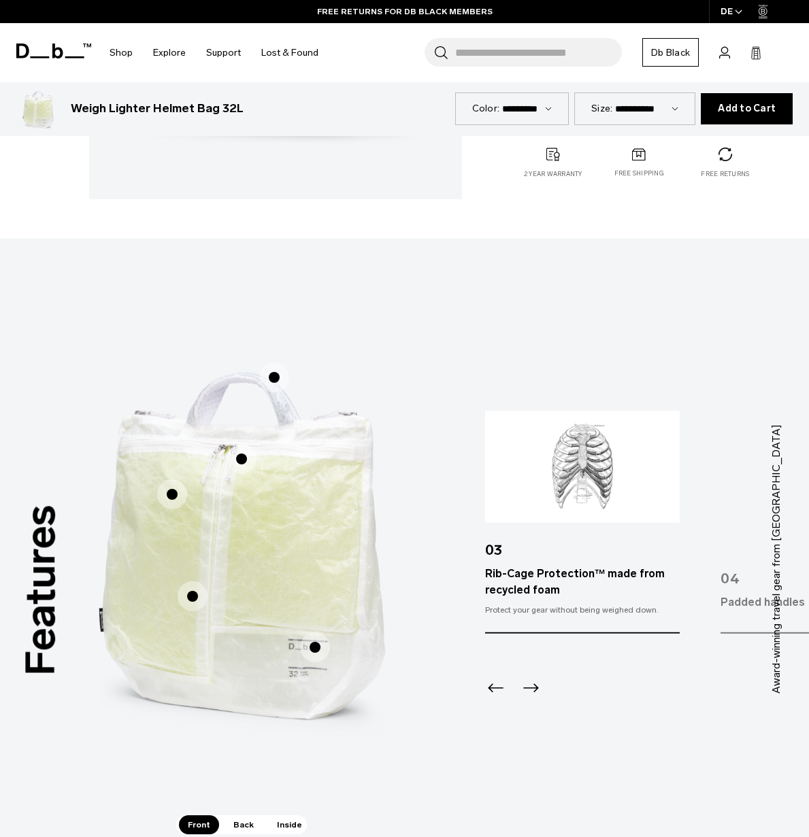
scroll to position [360, 0]
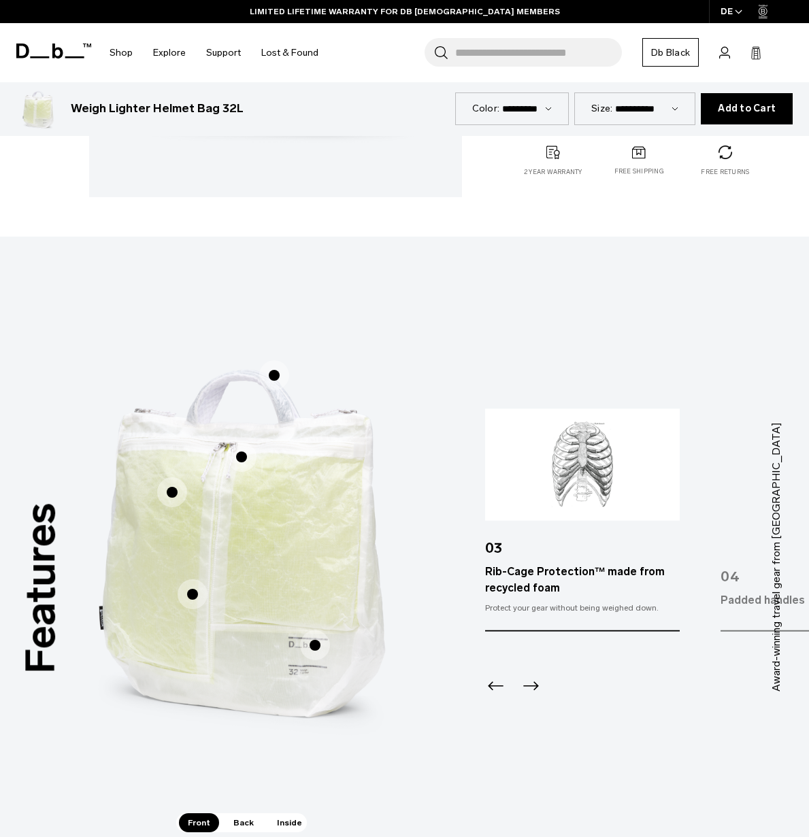
click at [535, 673] on div at bounding box center [582, 668] width 194 height 73
click at [535, 678] on icon "Next slide" at bounding box center [531, 687] width 22 height 22
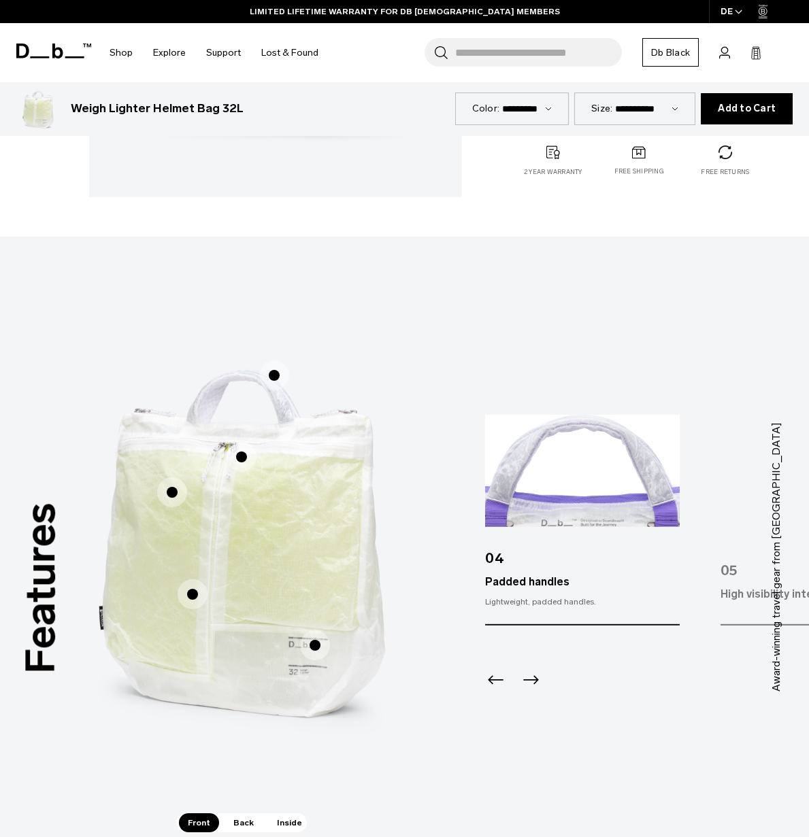
scroll to position [464, 0]
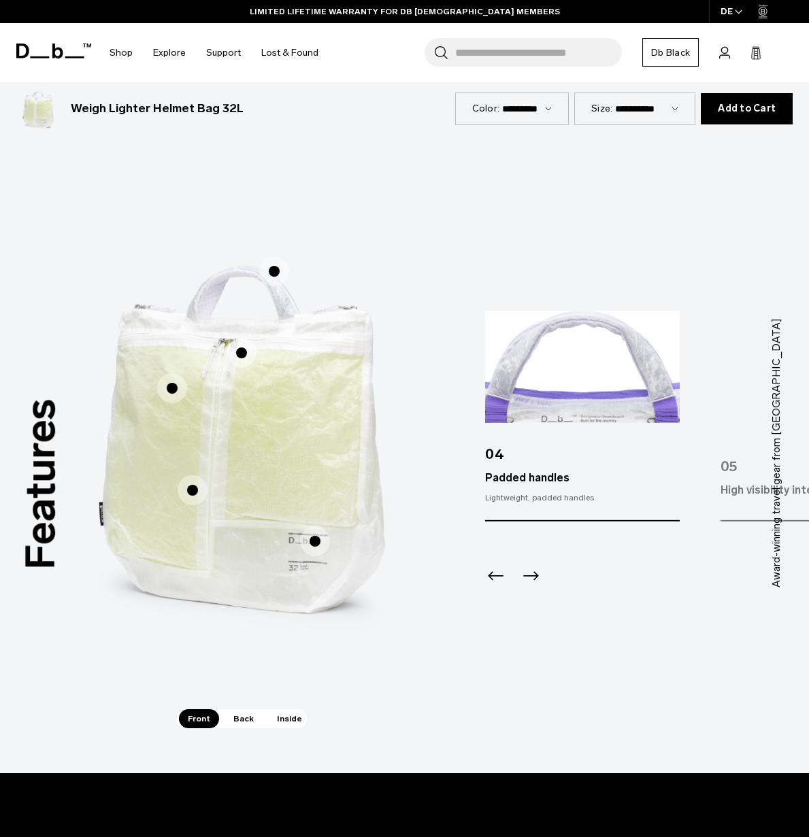
click at [218, 733] on div "Features Tap a hotspot to learn more Award-winning travel gear from [GEOGRAPHIC…" at bounding box center [404, 453] width 809 height 641
click at [237, 723] on span "Back" at bounding box center [244, 719] width 38 height 19
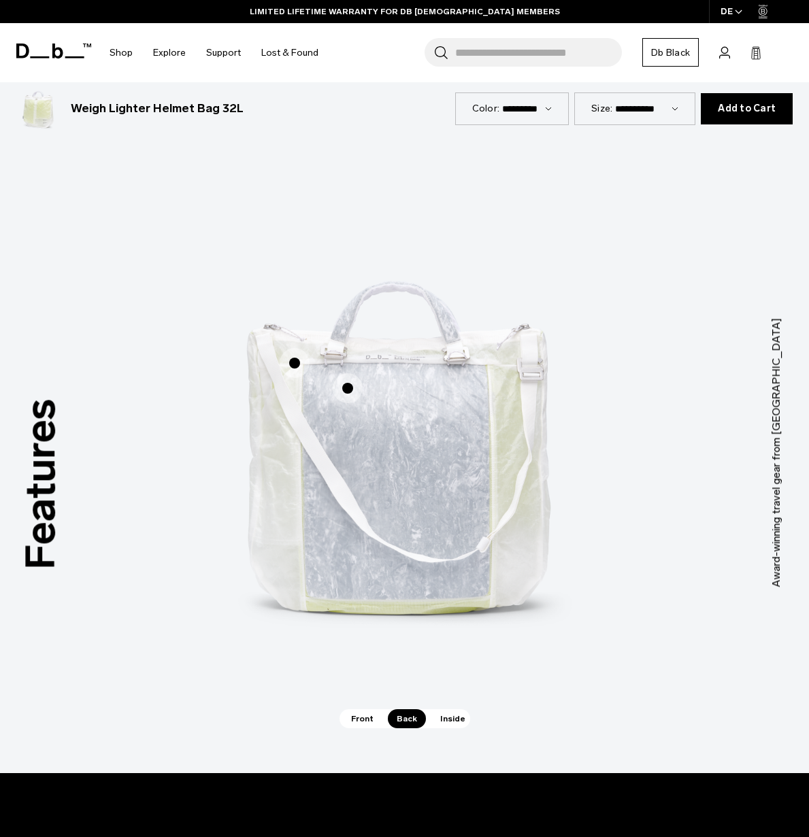
click at [460, 719] on span "Inside" at bounding box center [452, 719] width 43 height 19
